Goal: Find specific page/section: Find specific page/section

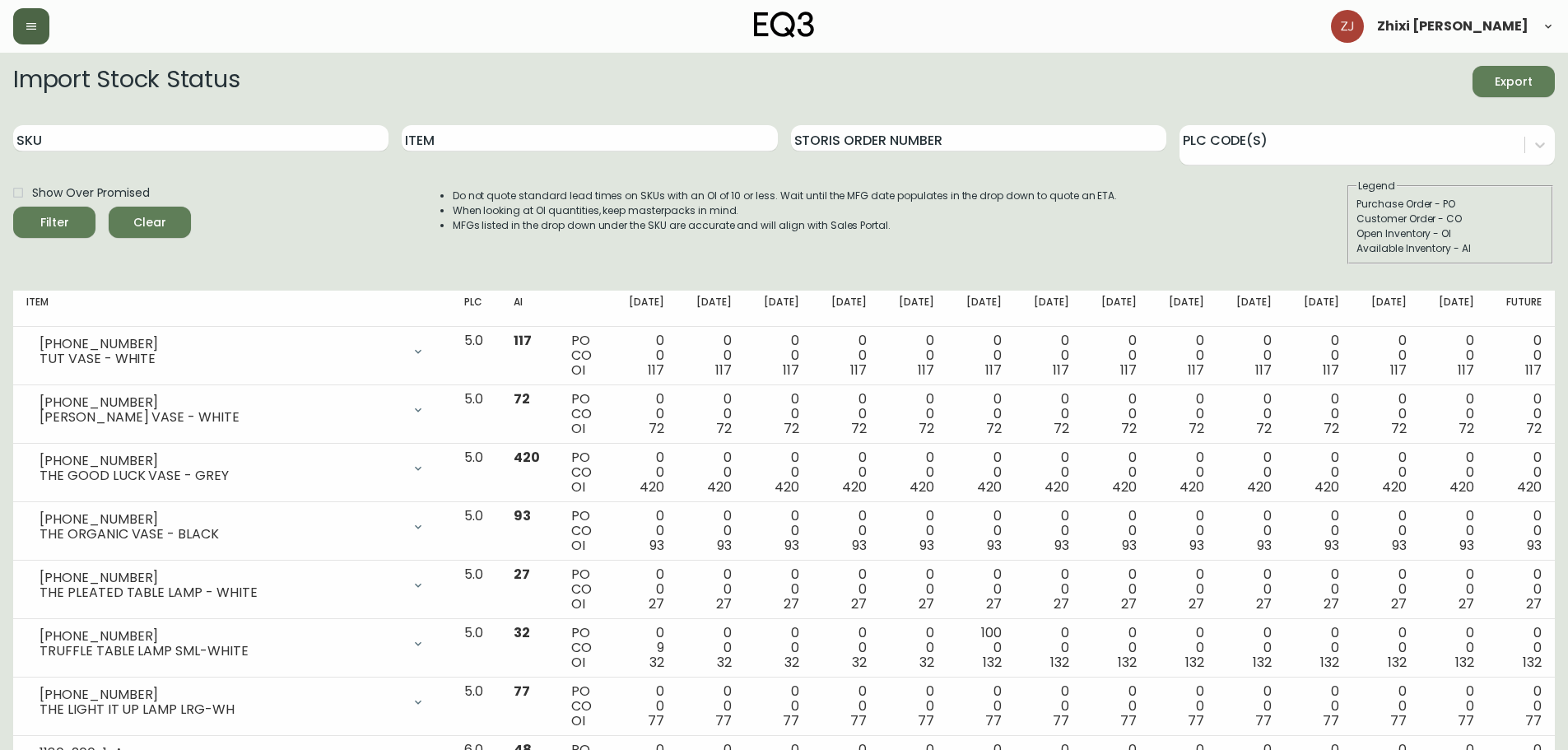
click at [41, 24] on button "button" at bounding box center [30, 25] width 36 height 36
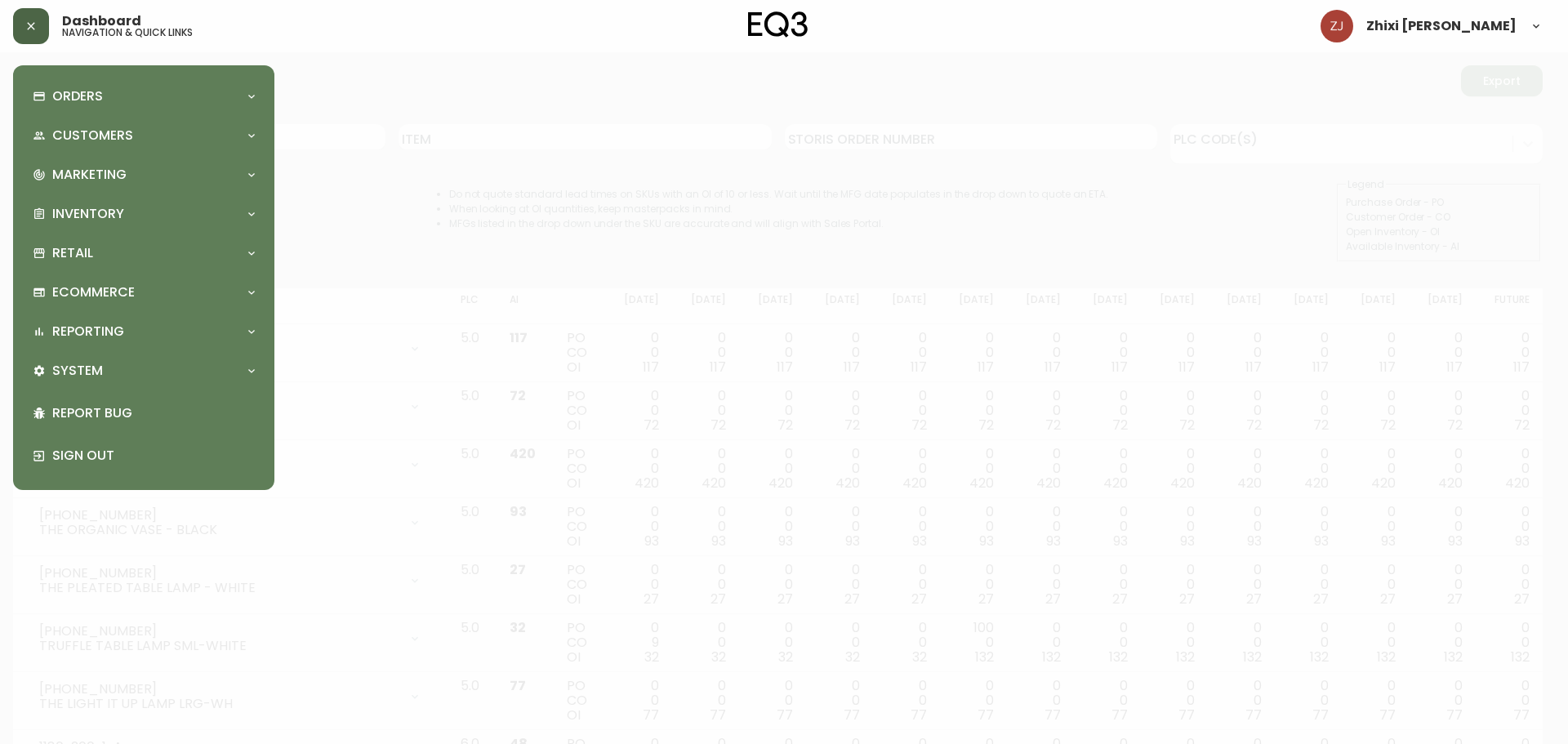
click at [41, 24] on button "button" at bounding box center [30, 25] width 36 height 36
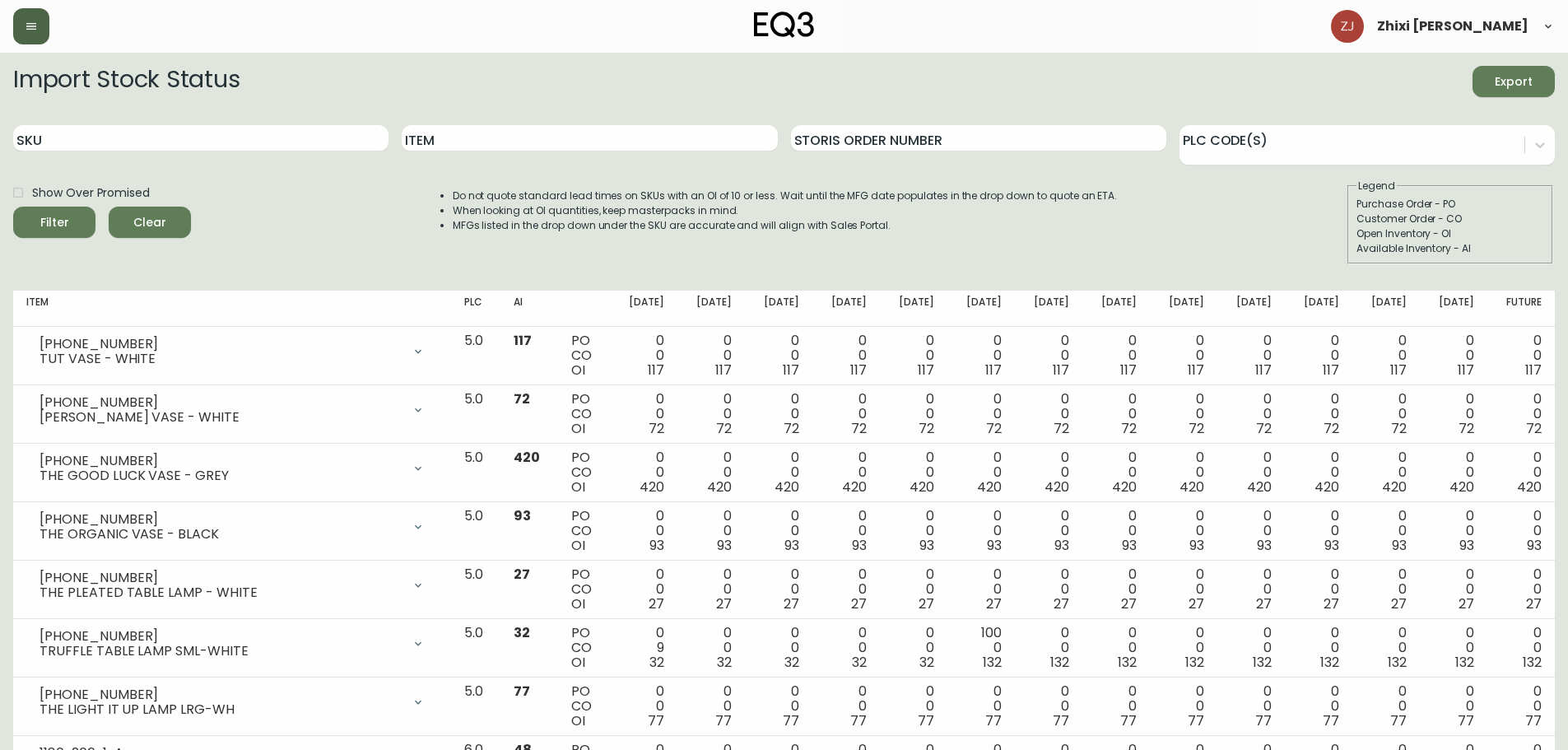
click at [41, 24] on button "button" at bounding box center [30, 25] width 36 height 36
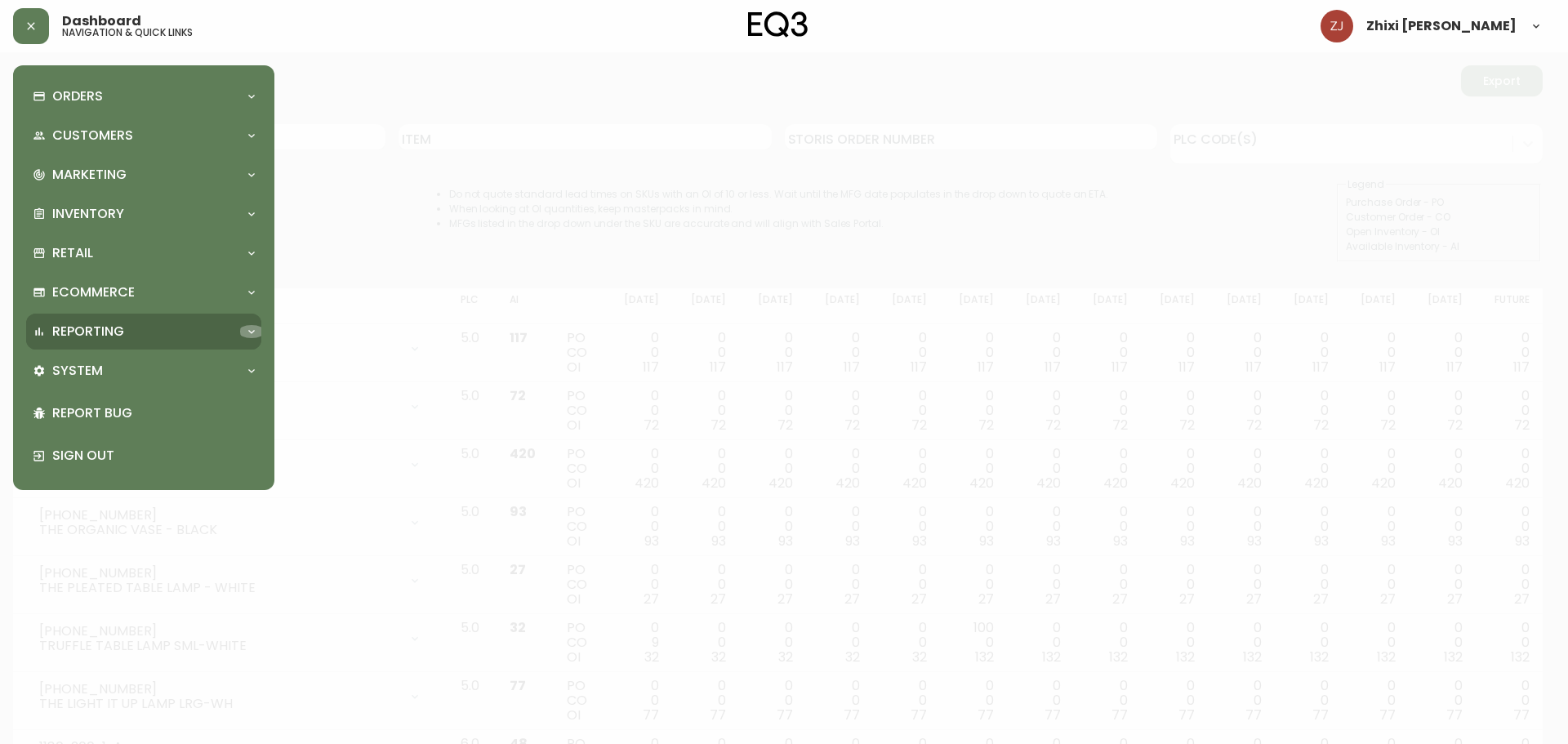
click at [256, 334] on icon at bounding box center [251, 330] width 13 height 13
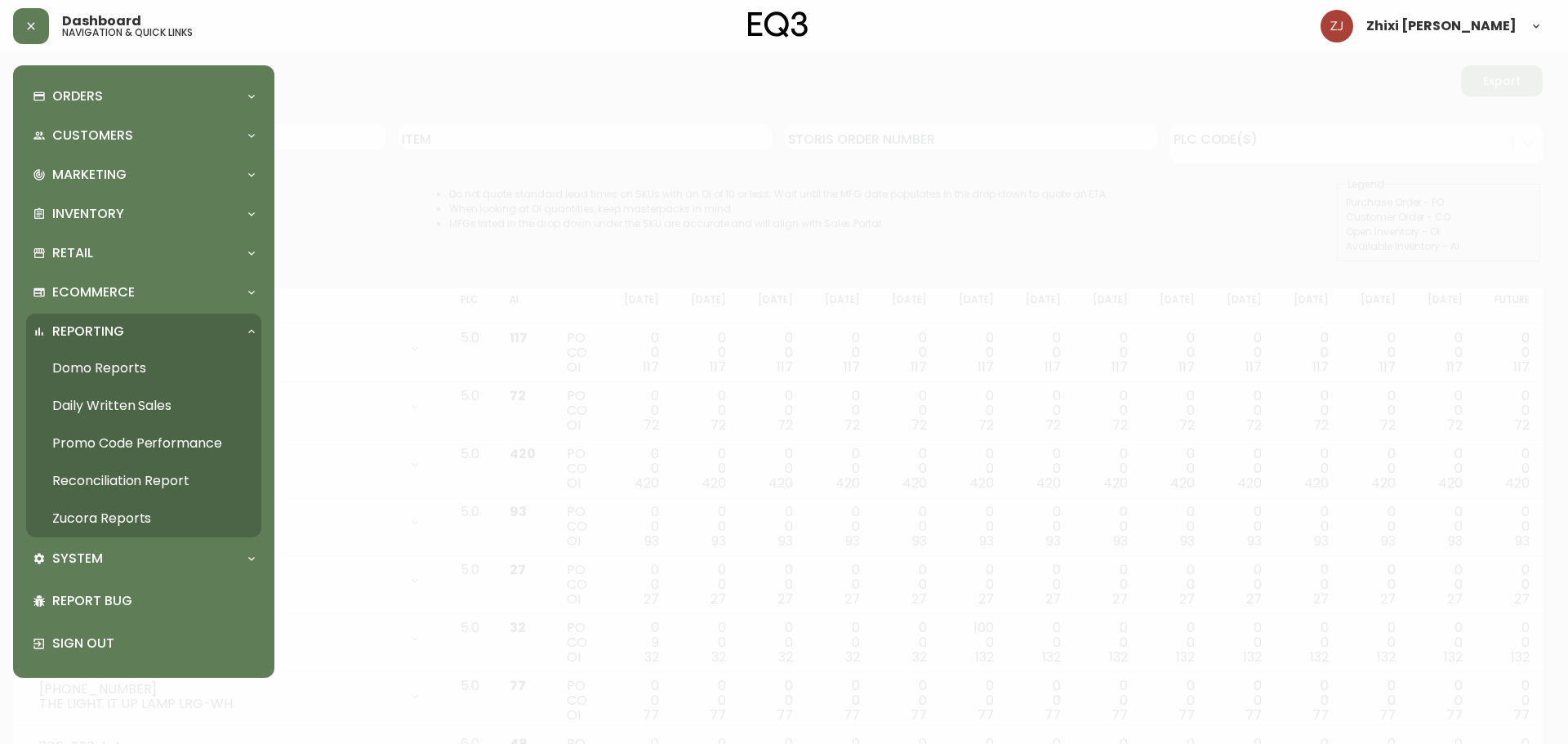
click at [153, 407] on link "Daily Written Sales" at bounding box center [143, 405] width 235 height 38
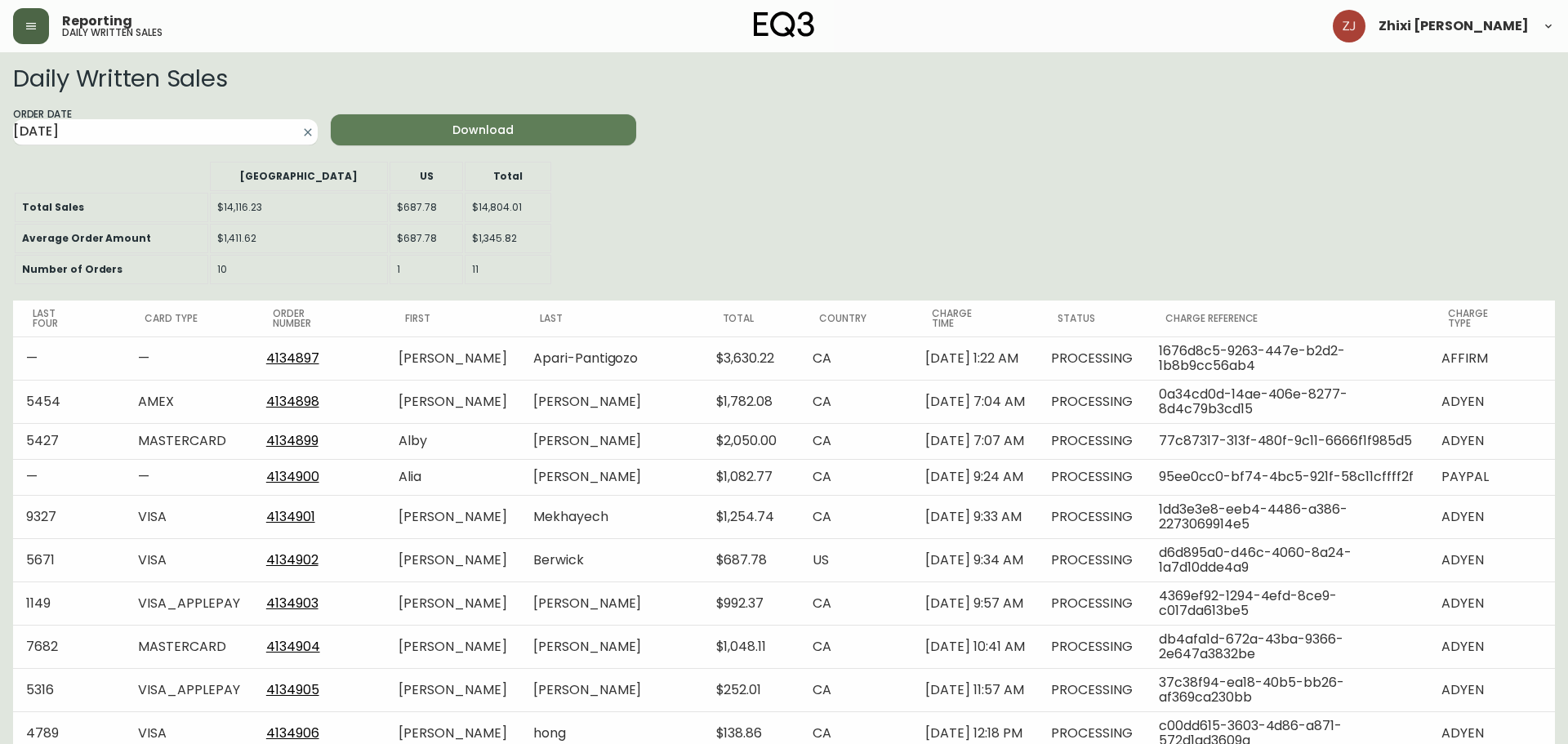
click at [36, 28] on icon "button" at bounding box center [30, 25] width 13 height 13
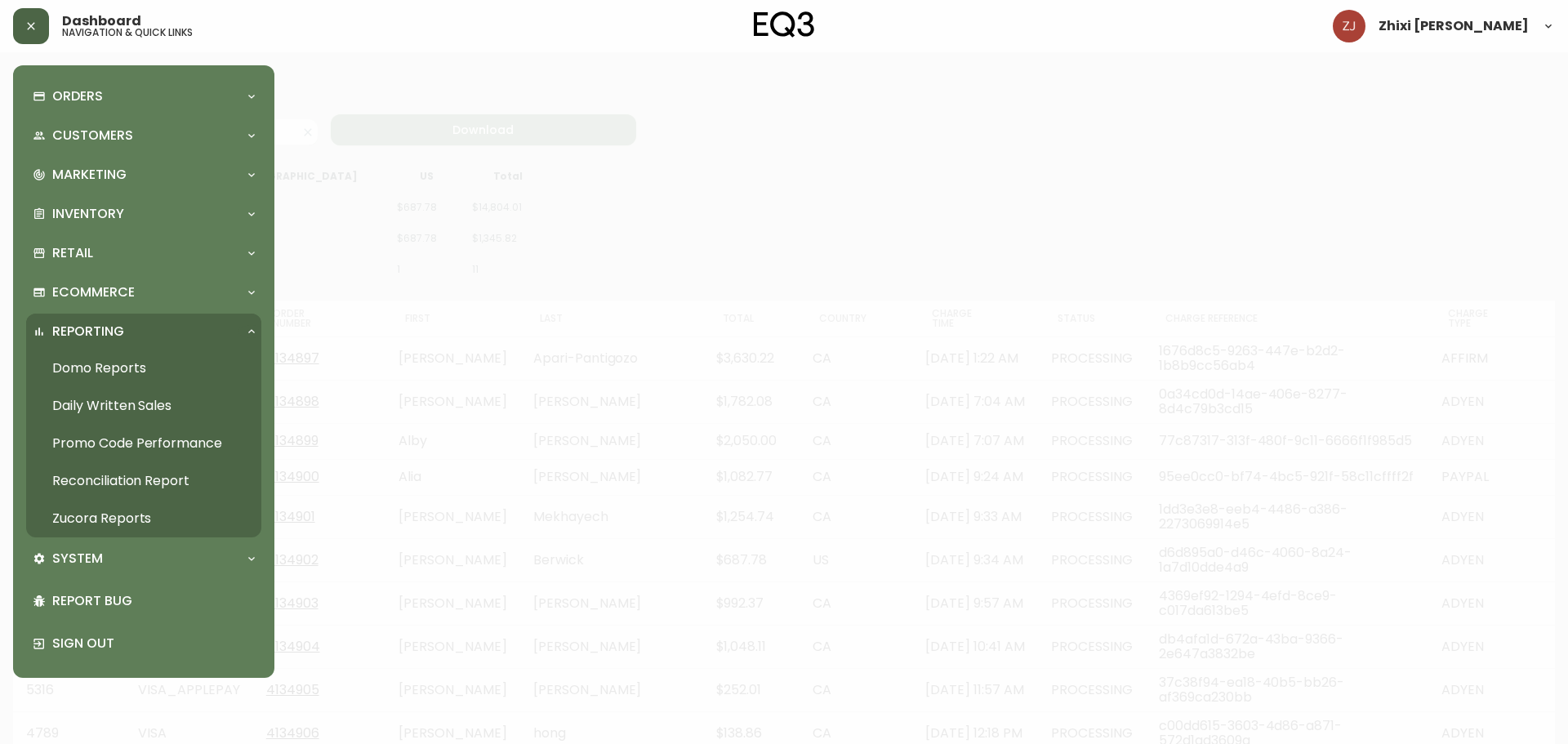
click at [127, 514] on link "Zucora Reports" at bounding box center [143, 518] width 235 height 38
select select "7"
select select "2025"
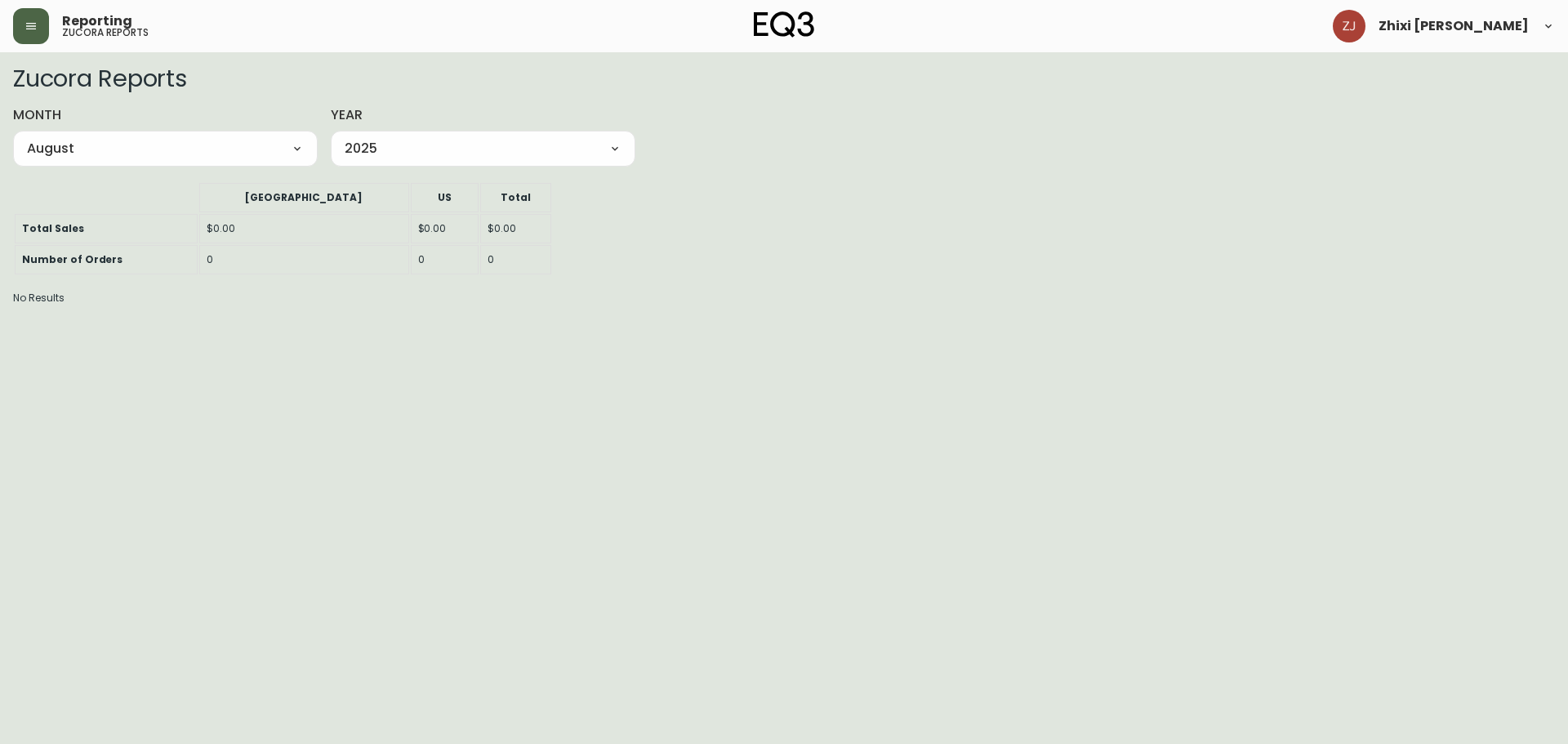
click at [46, 28] on button "button" at bounding box center [30, 25] width 36 height 36
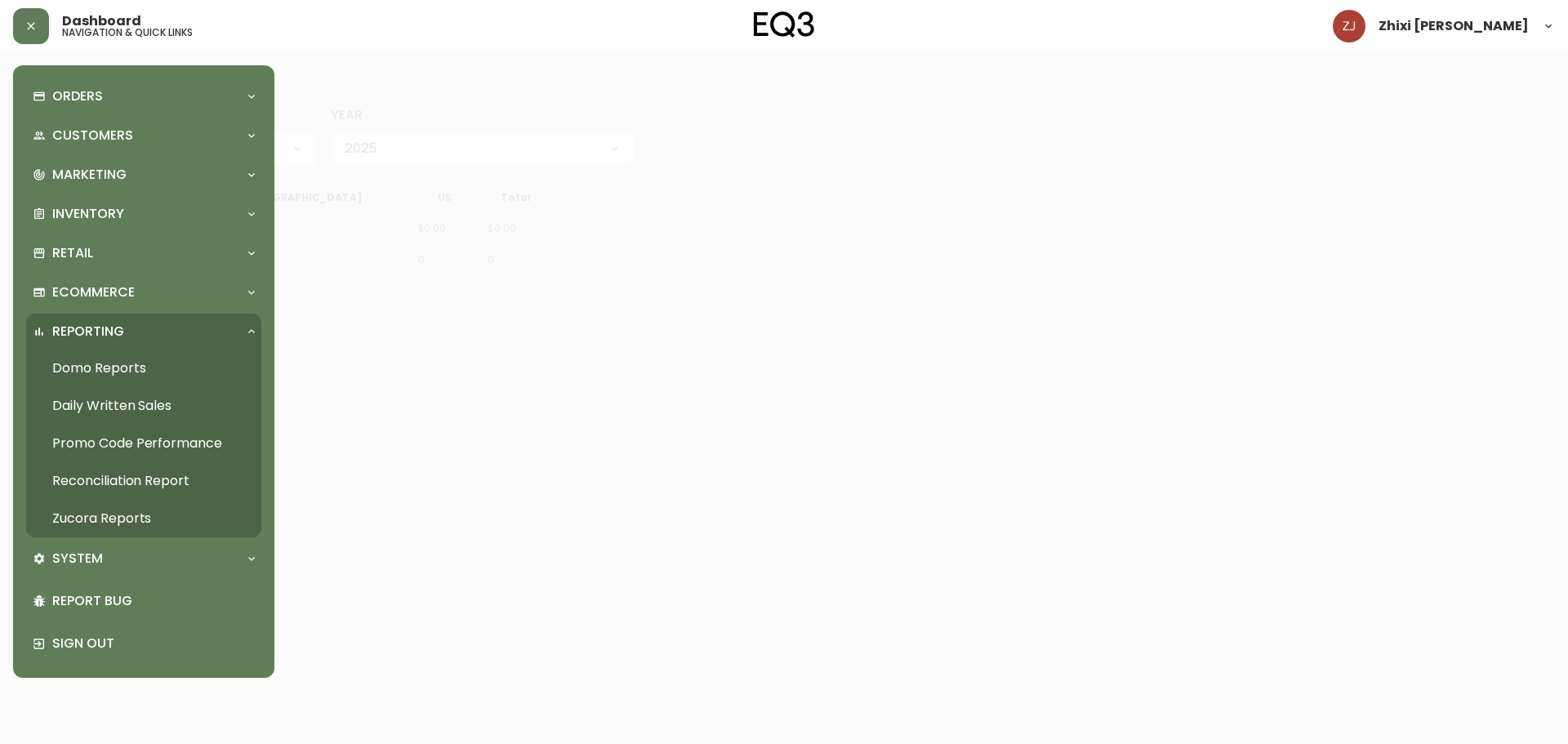
click at [123, 410] on link "Daily Written Sales" at bounding box center [143, 405] width 235 height 38
